Goal: Information Seeking & Learning: Learn about a topic

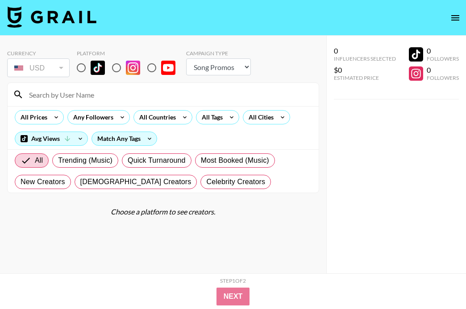
select select "Song"
click at [75, 71] on input "radio" at bounding box center [81, 67] width 19 height 19
radio input "true"
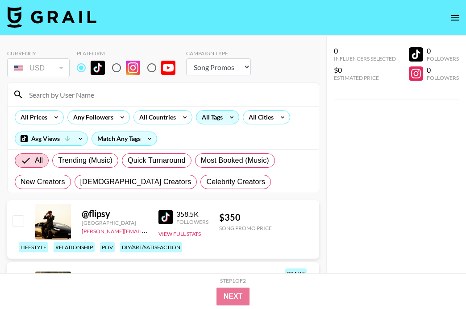
click at [200, 115] on div "All Tags" at bounding box center [210, 117] width 28 height 13
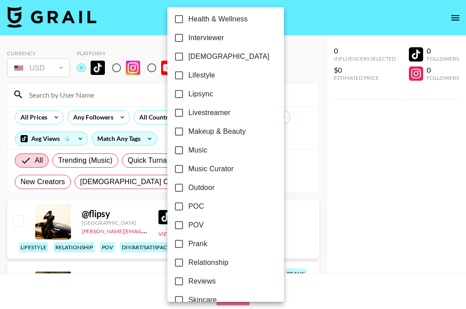
scroll to position [400, 0]
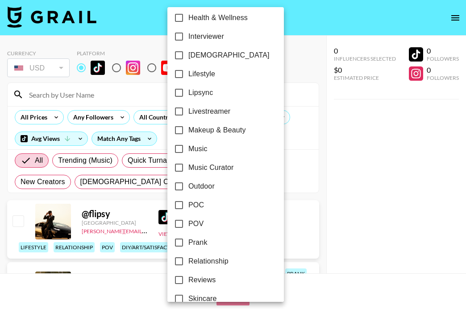
click at [189, 208] on span "POC" at bounding box center [196, 205] width 16 height 11
click at [188, 208] on input "POC" at bounding box center [179, 205] width 19 height 19
checkbox input "true"
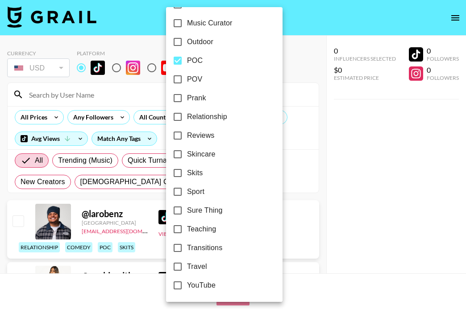
scroll to position [290, 0]
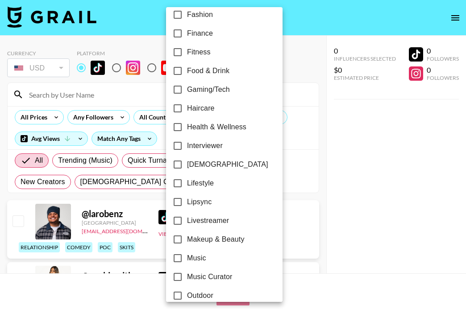
click at [299, 54] on div at bounding box center [233, 154] width 466 height 309
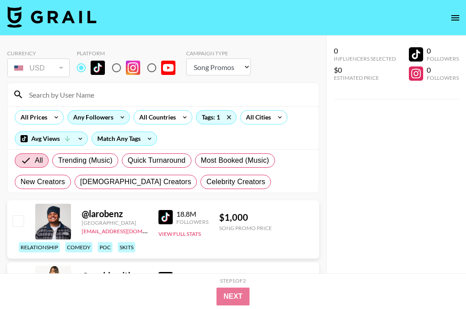
click at [75, 117] on div "Any Followers" at bounding box center [91, 117] width 47 height 13
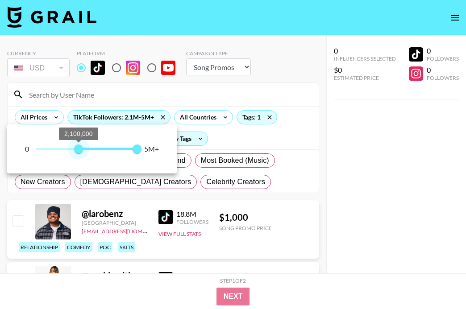
type input "2000000"
drag, startPoint x: 32, startPoint y: 149, endPoint x: 77, endPoint y: 150, distance: 44.6
click at [77, 150] on span "2,000,000" at bounding box center [76, 149] width 9 height 9
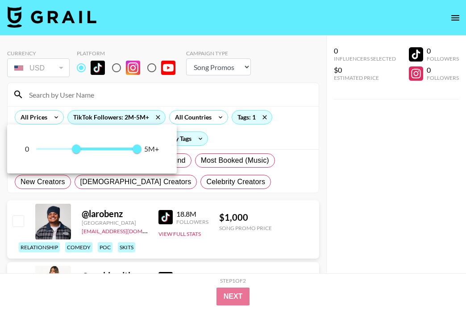
click at [295, 139] on div at bounding box center [233, 154] width 466 height 309
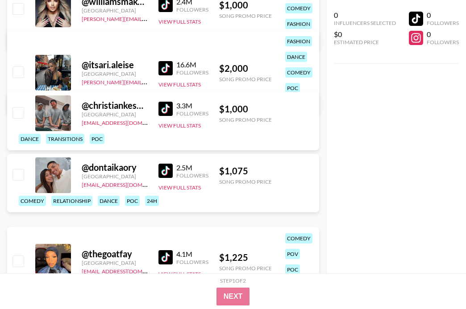
scroll to position [761, 0]
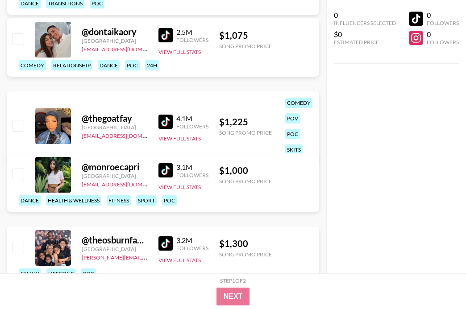
click at [166, 117] on img at bounding box center [165, 122] width 14 height 14
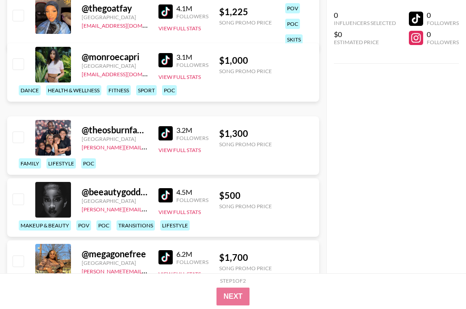
click at [162, 255] on img at bounding box center [165, 257] width 14 height 14
click at [164, 130] on img at bounding box center [165, 133] width 14 height 14
click at [156, 61] on div "@ monroecapri [GEOGRAPHIC_DATA] [EMAIL_ADDRESS][DOMAIN_NAME] 3.1M Followers Vie…" at bounding box center [163, 72] width 312 height 58
click at [162, 61] on img at bounding box center [165, 60] width 14 height 14
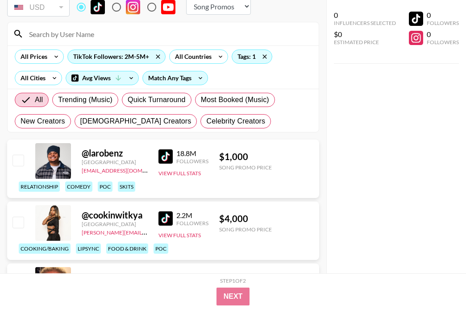
scroll to position [0, 0]
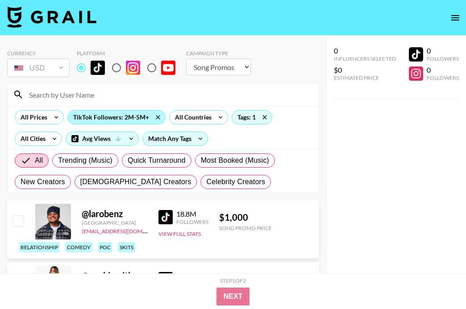
click at [124, 114] on div "TikTok Followers: 2M-5M+" at bounding box center [116, 117] width 97 height 13
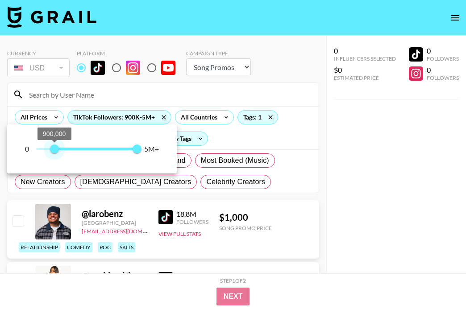
type input "1000000"
drag, startPoint x: 78, startPoint y: 150, endPoint x: 57, endPoint y: 149, distance: 21.0
click at [57, 149] on span "1,000,000" at bounding box center [56, 149] width 9 height 9
click at [332, 129] on div at bounding box center [233, 154] width 466 height 309
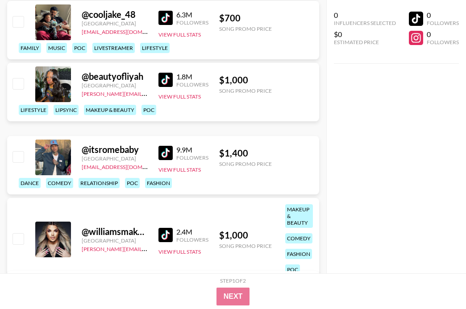
scroll to position [907, 0]
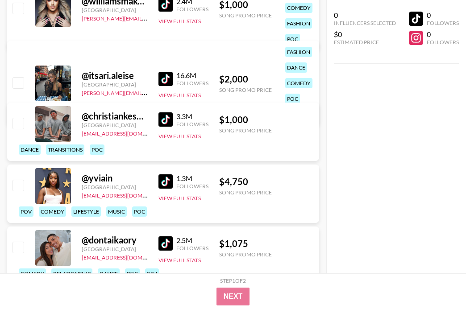
click at [169, 179] on img at bounding box center [165, 182] width 14 height 14
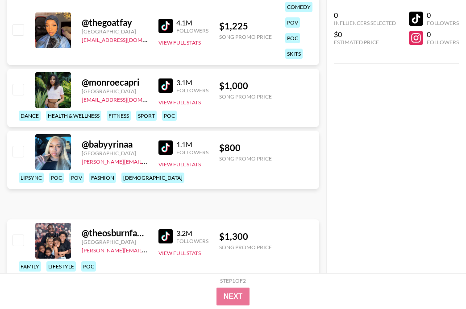
scroll to position [1200, 0]
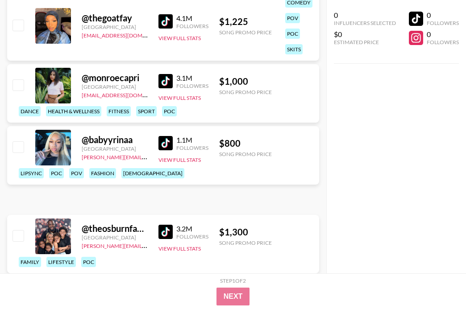
click at [165, 150] on img at bounding box center [165, 143] width 14 height 14
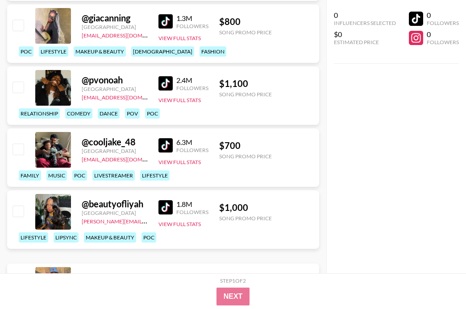
scroll to position [0, 0]
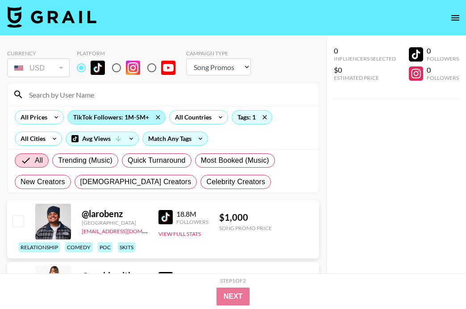
click at [106, 118] on div "TikTok Followers: 1M-5M+" at bounding box center [116, 117] width 97 height 13
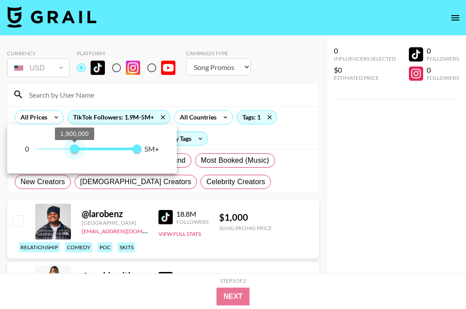
type input "2000000"
drag, startPoint x: 60, startPoint y: 148, endPoint x: 77, endPoint y: 148, distance: 16.5
click at [77, 148] on span "2,000,000" at bounding box center [76, 149] width 9 height 9
click at [333, 123] on div at bounding box center [233, 154] width 466 height 309
